Goal: Task Accomplishment & Management: Use online tool/utility

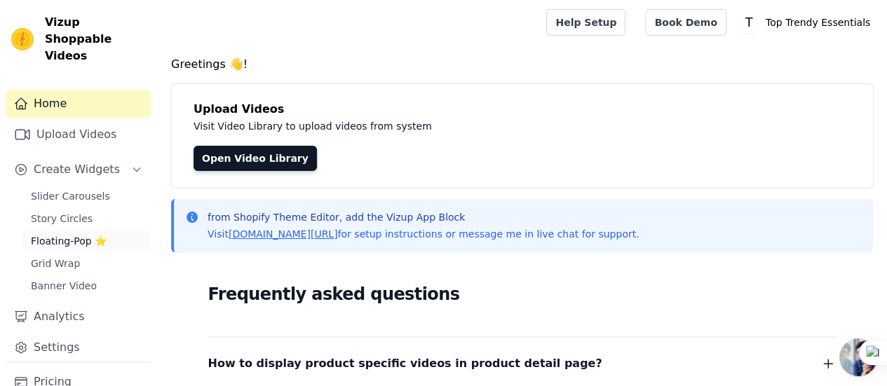
click at [70, 234] on span "Floating-Pop ⭐" at bounding box center [69, 241] width 76 height 14
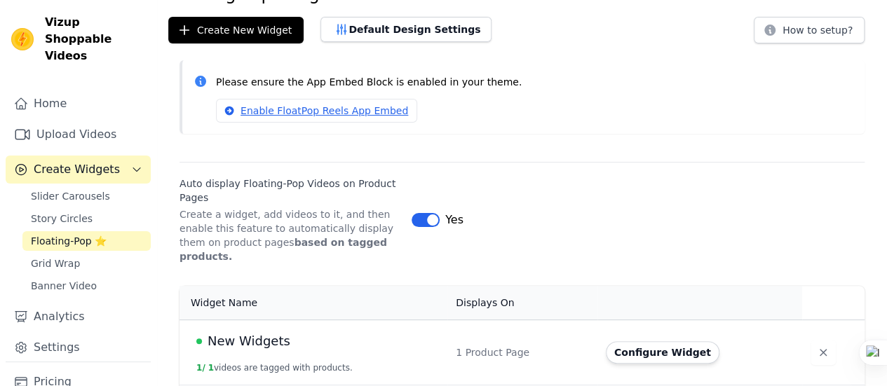
scroll to position [191, 0]
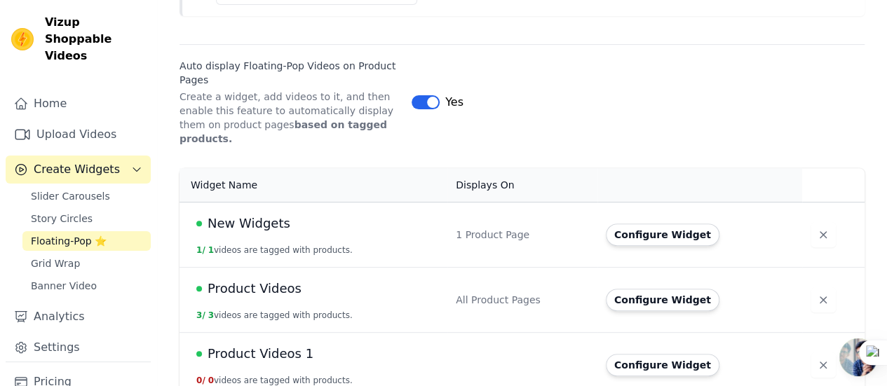
click at [363, 223] on td "New Widgets 1 / 1 videos are tagged with products." at bounding box center [314, 234] width 268 height 65
click at [644, 226] on button "Configure Widget" at bounding box center [663, 235] width 114 height 22
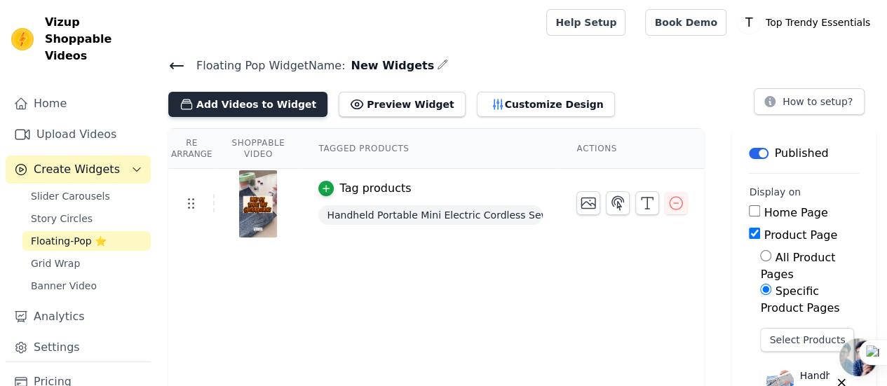
click at [209, 104] on button "Add Videos to Widget" at bounding box center [247, 104] width 159 height 25
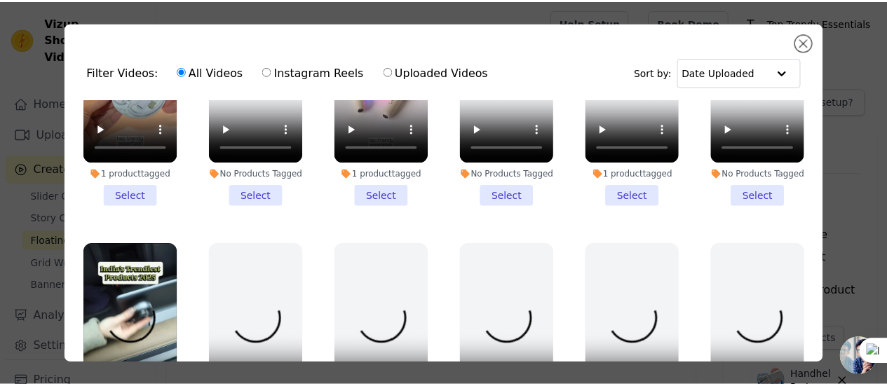
scroll to position [1192, 0]
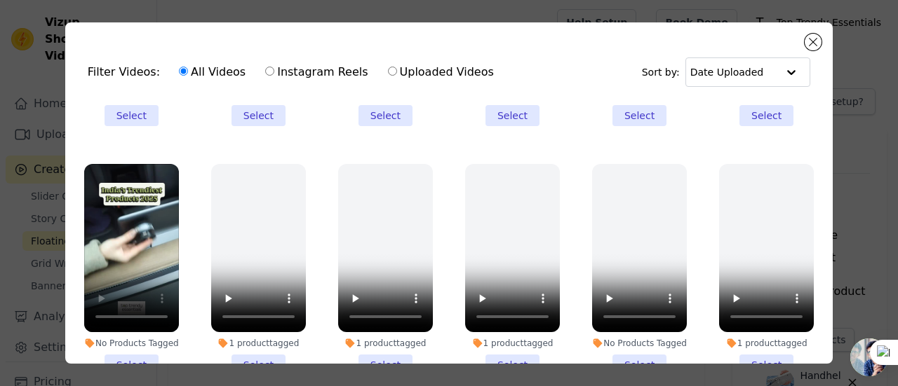
click at [122, 339] on li "No Products Tagged Select" at bounding box center [131, 270] width 95 height 212
click at [0, 0] on input "No Products Tagged Select" at bounding box center [0, 0] width 0 height 0
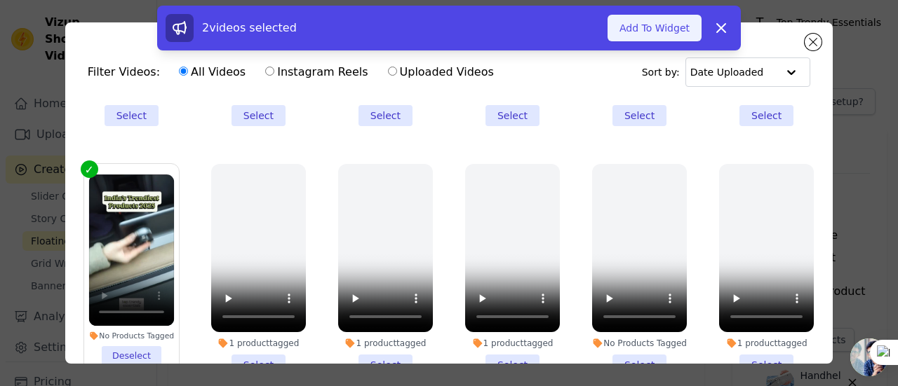
click at [673, 33] on button "Add To Widget" at bounding box center [654, 28] width 94 height 27
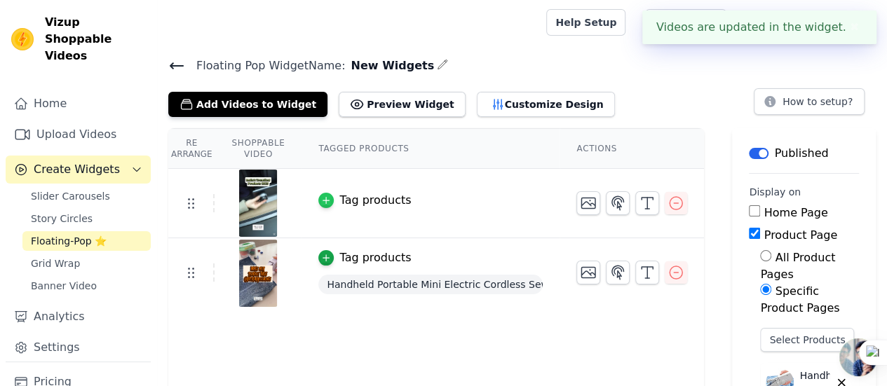
click at [321, 196] on icon "button" at bounding box center [326, 201] width 10 height 10
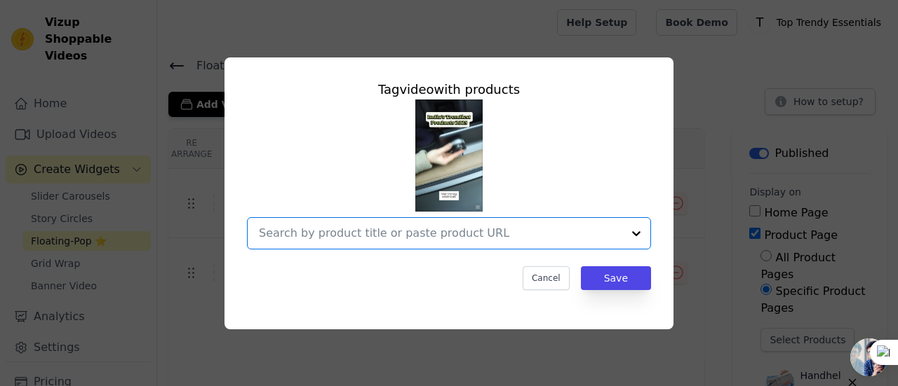
click at [411, 232] on input "text" at bounding box center [440, 233] width 363 height 17
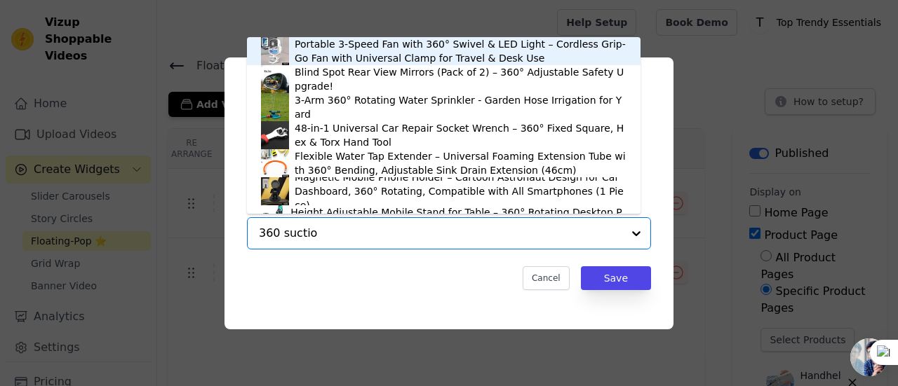
type input "360 suction"
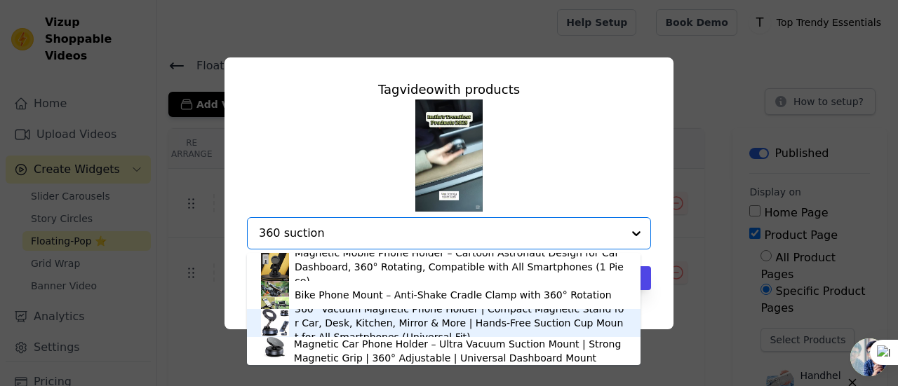
click at [337, 323] on div "360° Vacuum Magnetic Phone Holder | Compact Magnetic Stand for Car, Desk, Kitch…" at bounding box center [461, 323] width 332 height 42
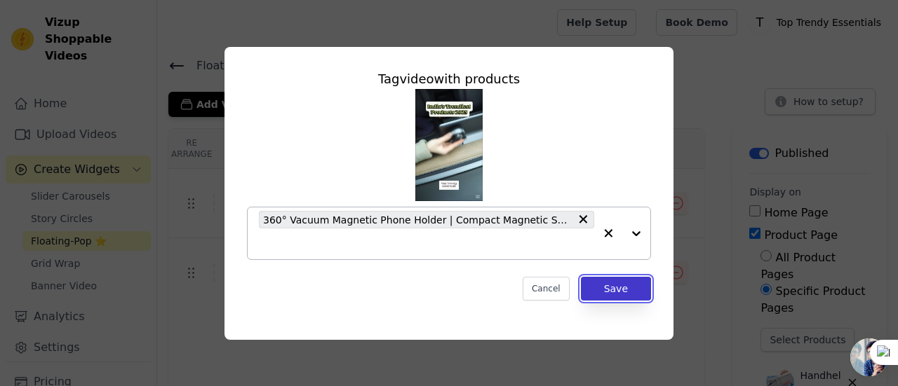
click at [605, 290] on button "Save" at bounding box center [616, 289] width 70 height 24
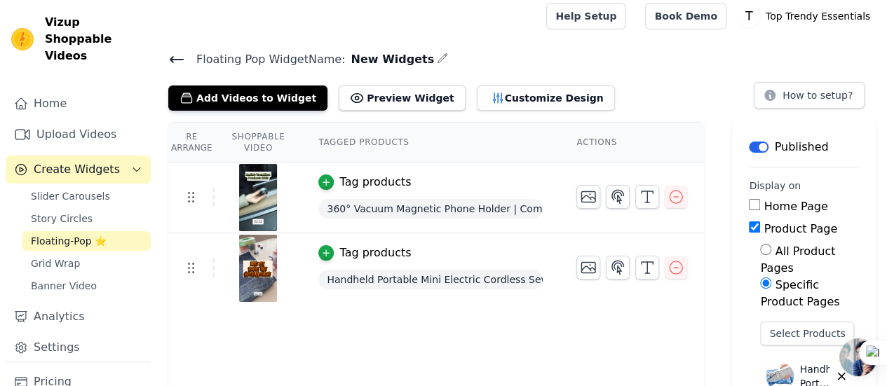
scroll to position [0, 0]
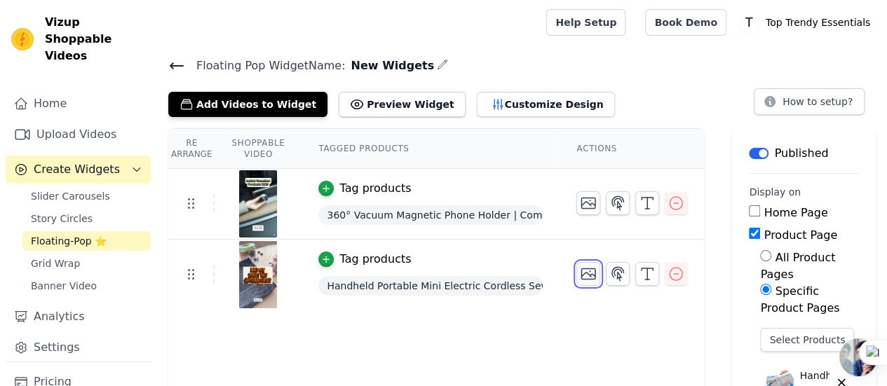
click at [582, 276] on icon "button" at bounding box center [588, 274] width 17 height 17
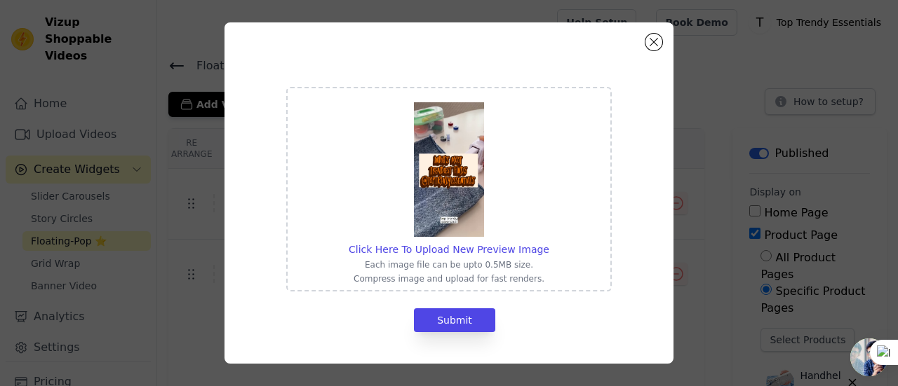
click at [461, 216] on img at bounding box center [449, 169] width 70 height 135
click at [548, 242] on input "Click Here To Upload New Preview Image Each image file can be upto 0.5MB size. …" at bounding box center [548, 242] width 1 height 1
click at [464, 191] on img at bounding box center [449, 169] width 70 height 135
click at [548, 242] on input "Click Here To Upload New Preview Image Each image file can be upto 0.5MB size. …" at bounding box center [548, 242] width 1 height 1
type input "C:\fakepath\71JhUk-+9ML._SL1500_.jpg"
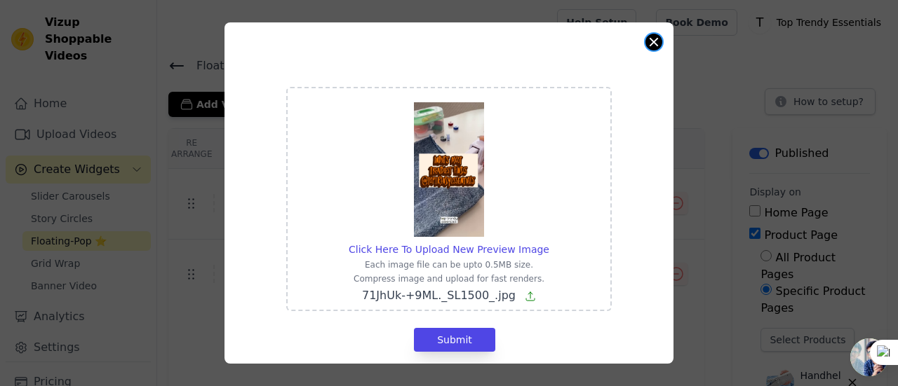
click at [656, 38] on button "Close modal" at bounding box center [653, 42] width 17 height 17
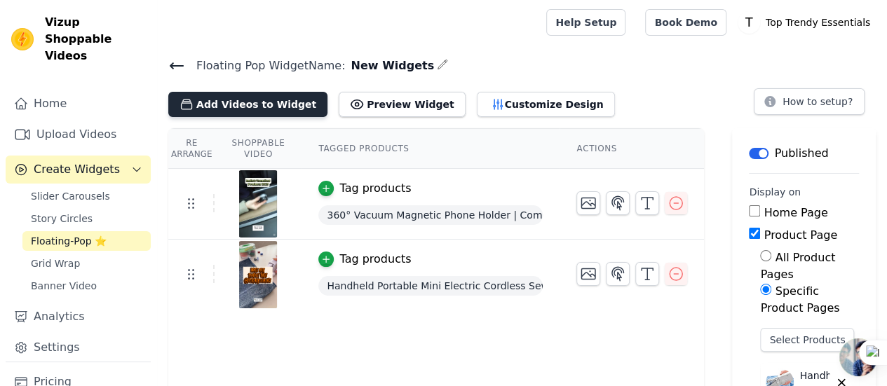
click at [230, 100] on button "Add Videos to Widget" at bounding box center [247, 104] width 159 height 25
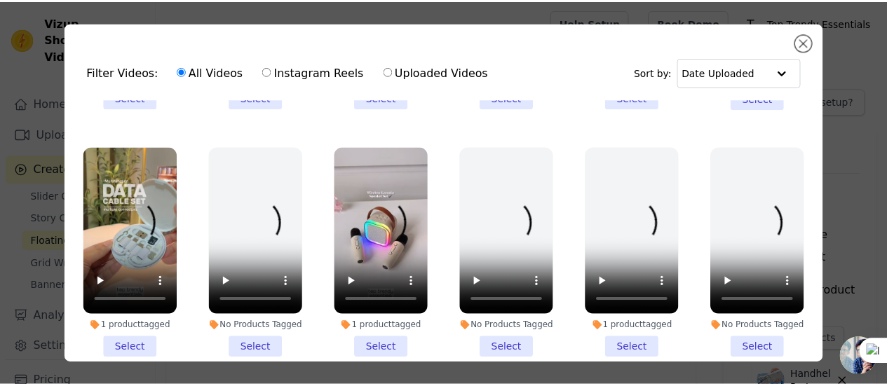
scroll to position [982, 0]
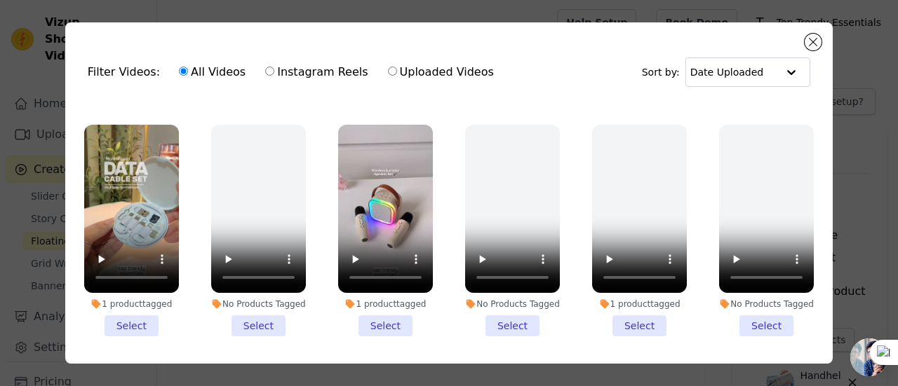
click at [373, 299] on div "1 product tagged" at bounding box center [385, 304] width 95 height 11
click at [0, 0] on input "1 product tagged Select" at bounding box center [0, 0] width 0 height 0
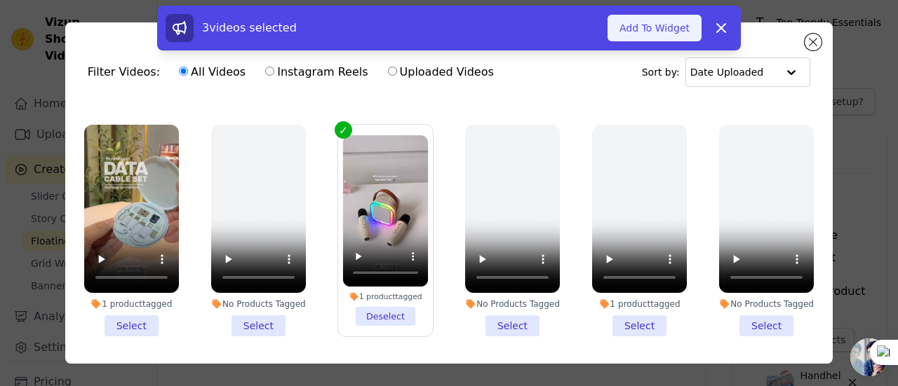
click at [646, 38] on button "Add To Widget" at bounding box center [654, 28] width 94 height 27
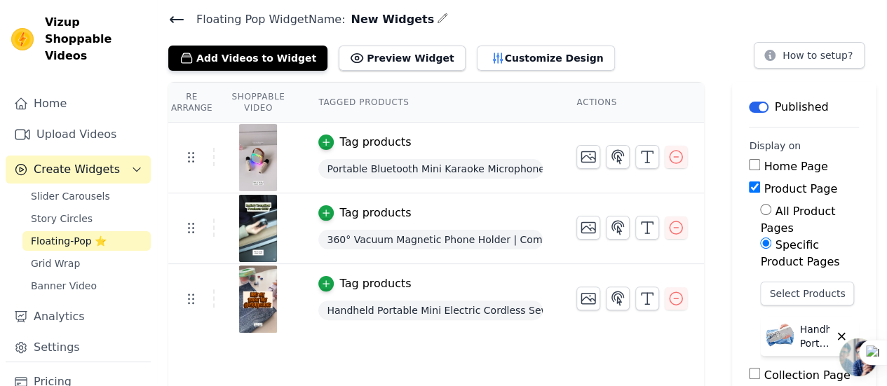
scroll to position [0, 0]
